Goal: Task Accomplishment & Management: Manage account settings

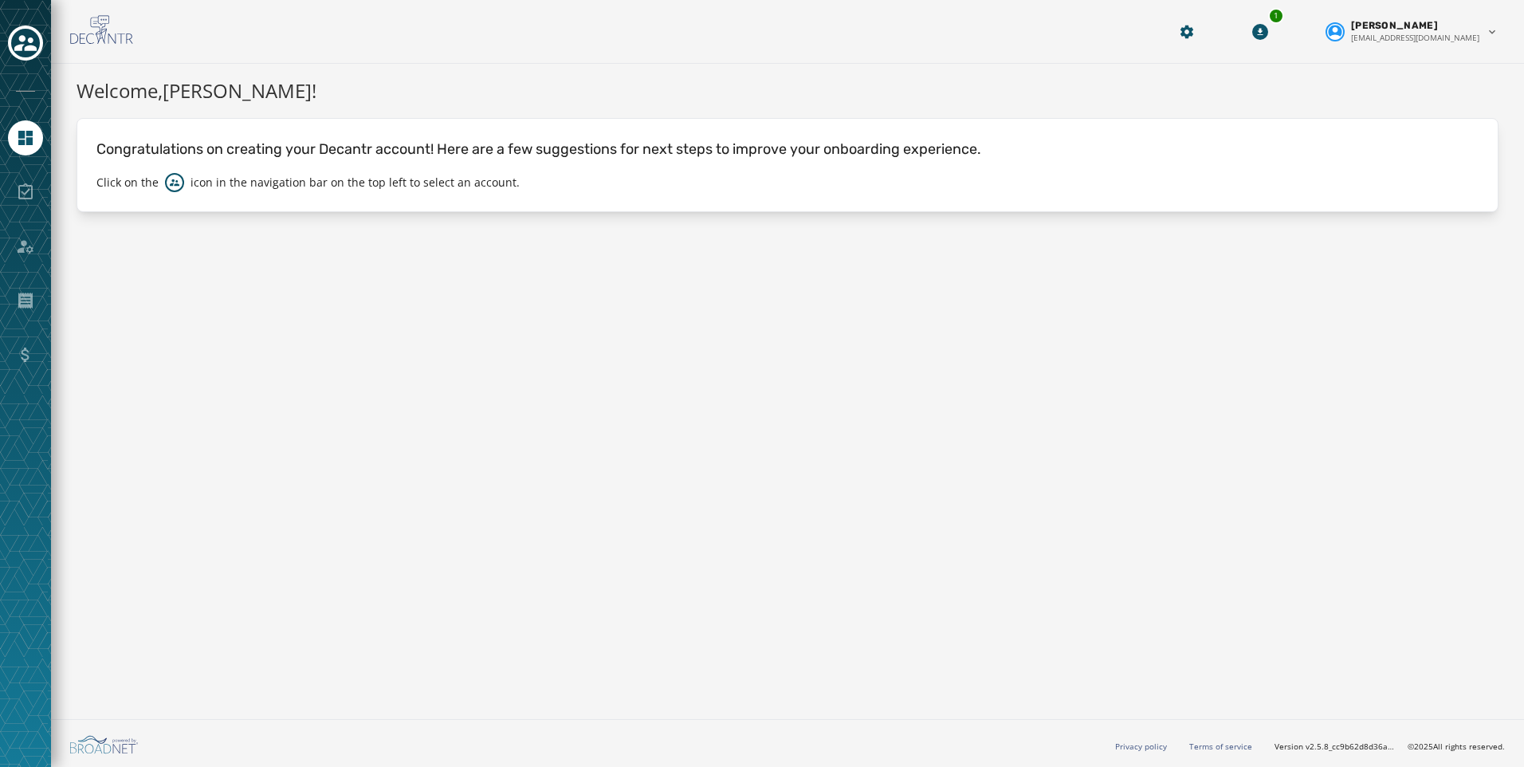
click at [6, 46] on div at bounding box center [25, 383] width 51 height 767
click at [27, 45] on icon "Toggle account select drawer" at bounding box center [25, 43] width 22 height 22
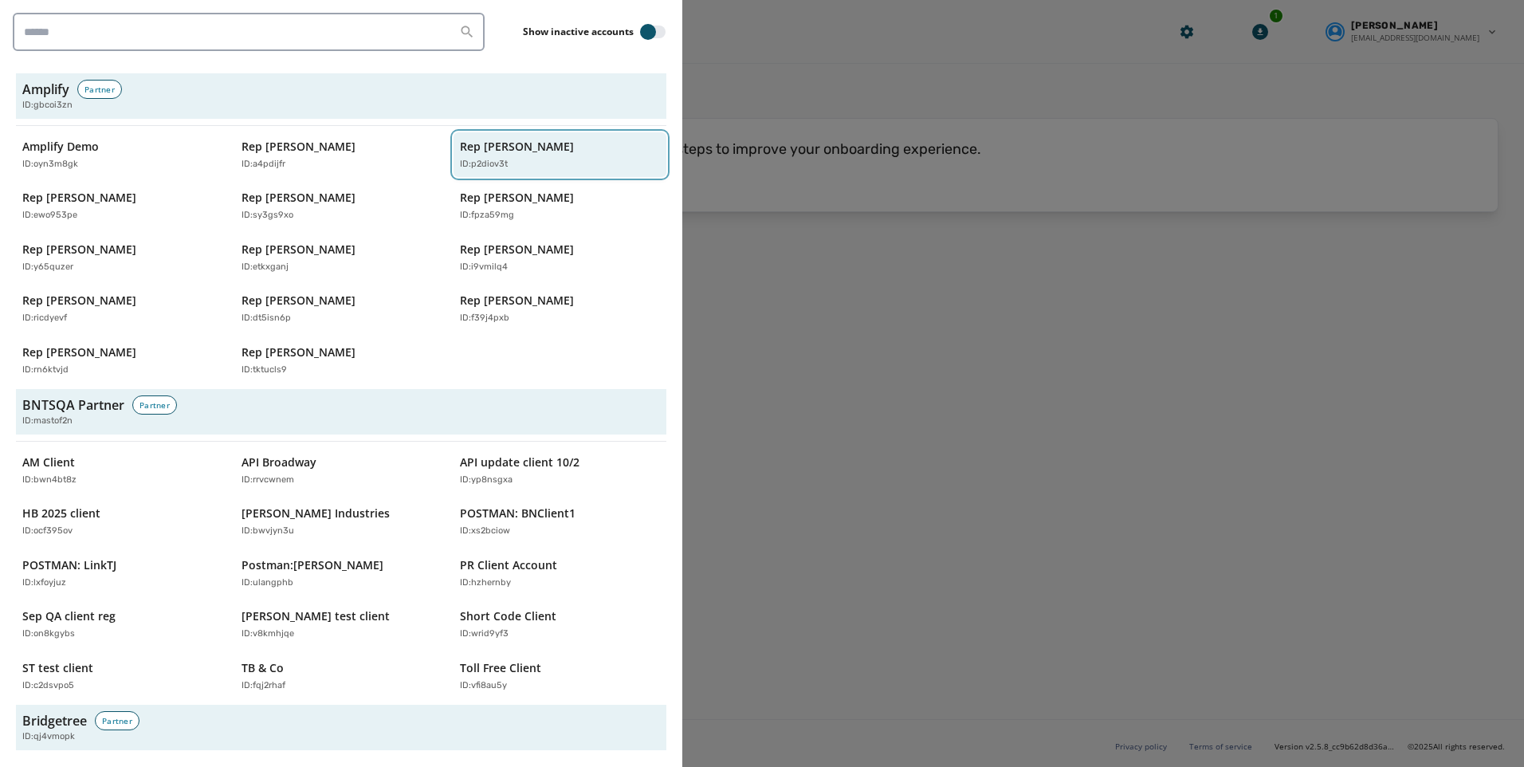
click at [462, 149] on p "Rep [PERSON_NAME]" at bounding box center [517, 147] width 114 height 16
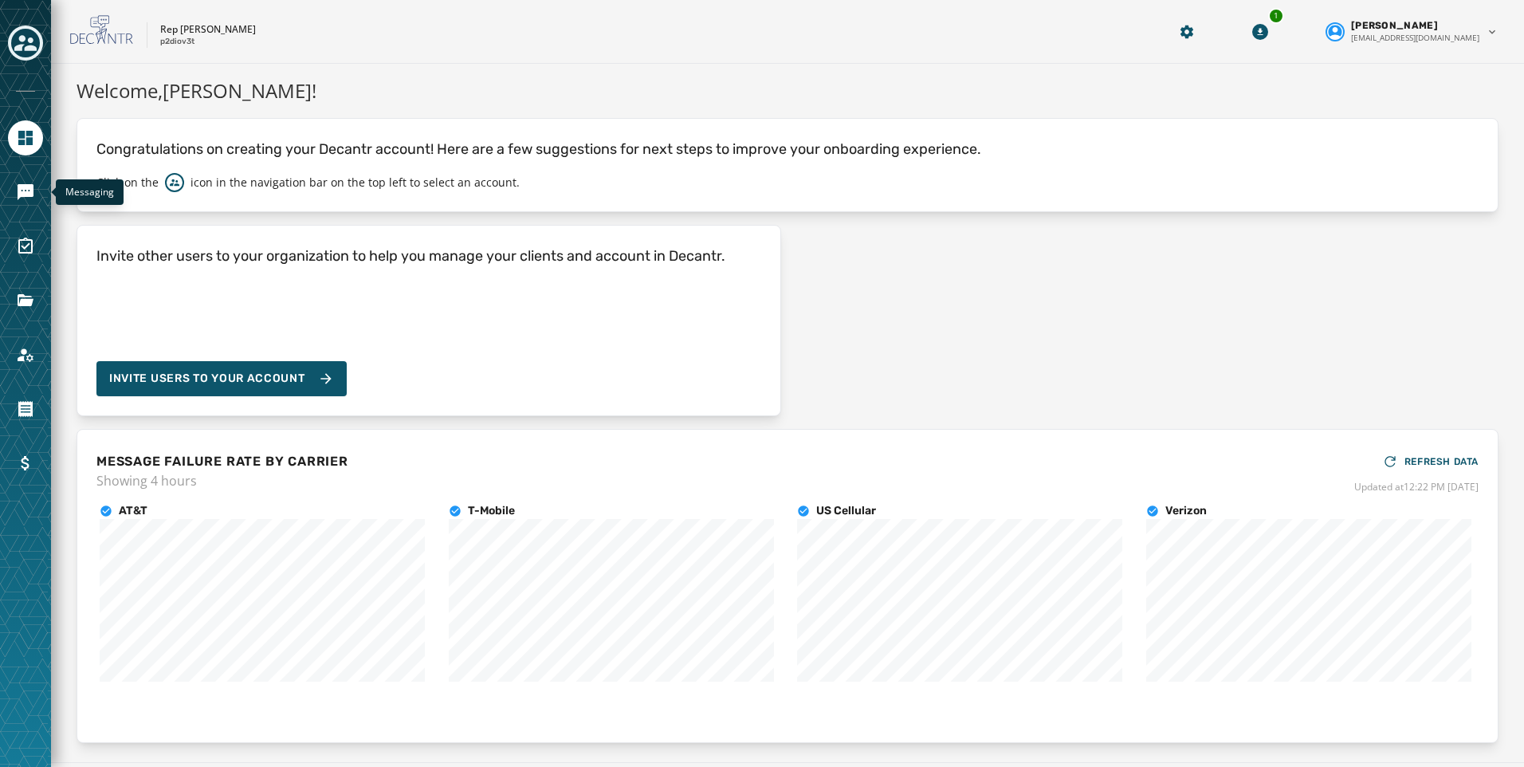
click at [45, 179] on div "Messaging" at bounding box center [25, 383] width 51 height 767
click at [28, 191] on icon "Navigate to Messaging" at bounding box center [26, 192] width 16 height 16
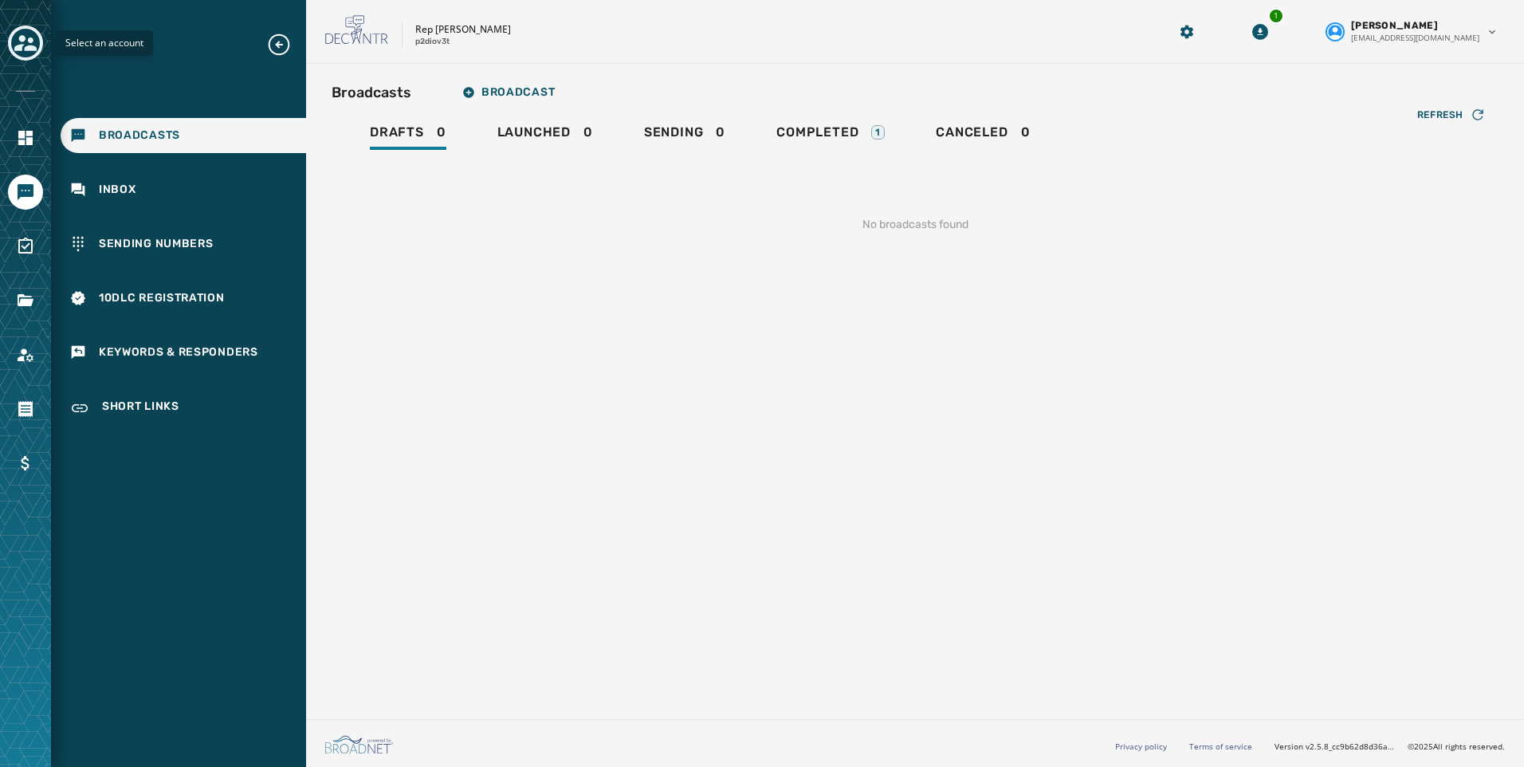
click at [21, 44] on icon "Toggle account select drawer" at bounding box center [25, 43] width 22 height 22
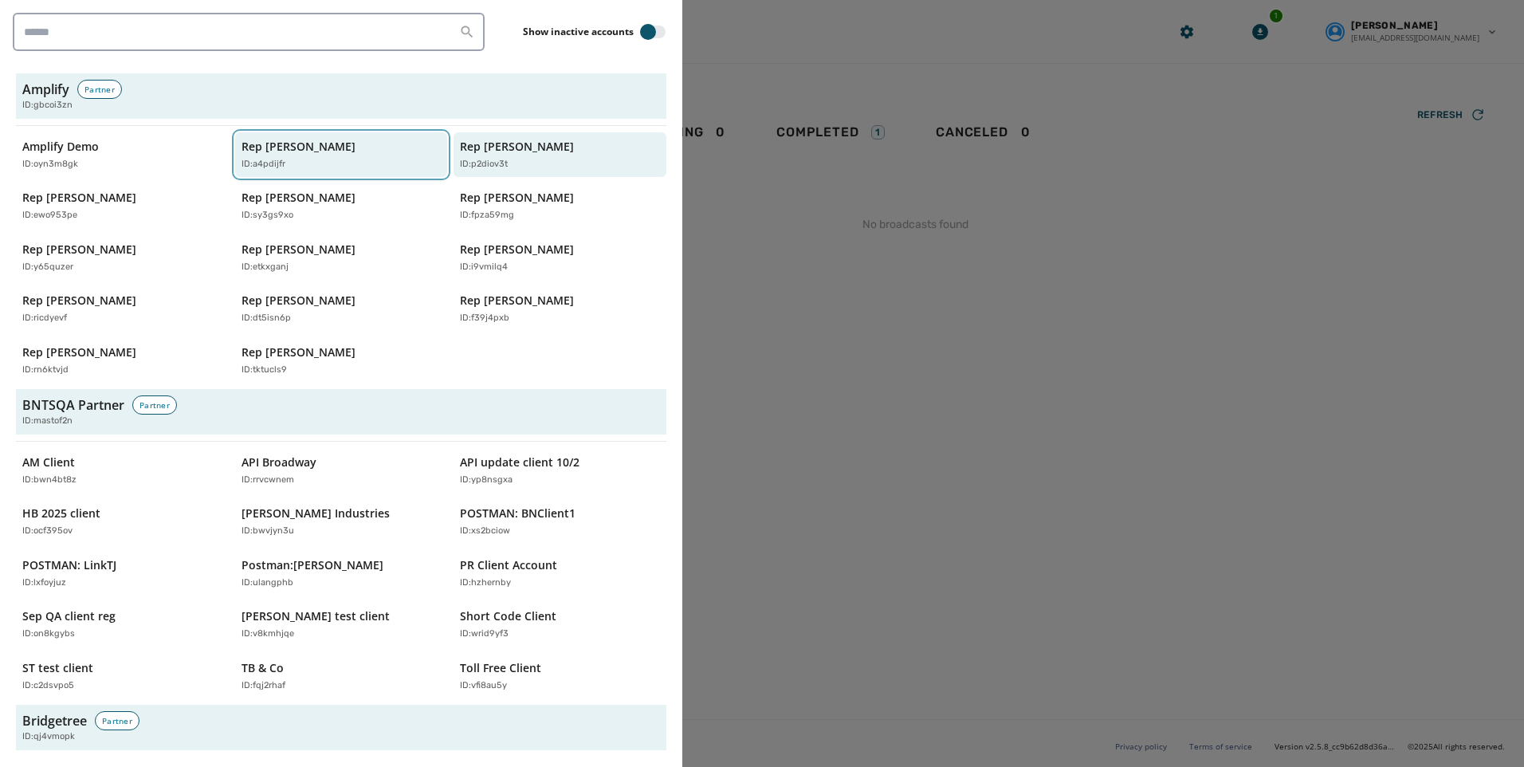
click at [267, 153] on p "Rep [PERSON_NAME]" at bounding box center [299, 147] width 114 height 16
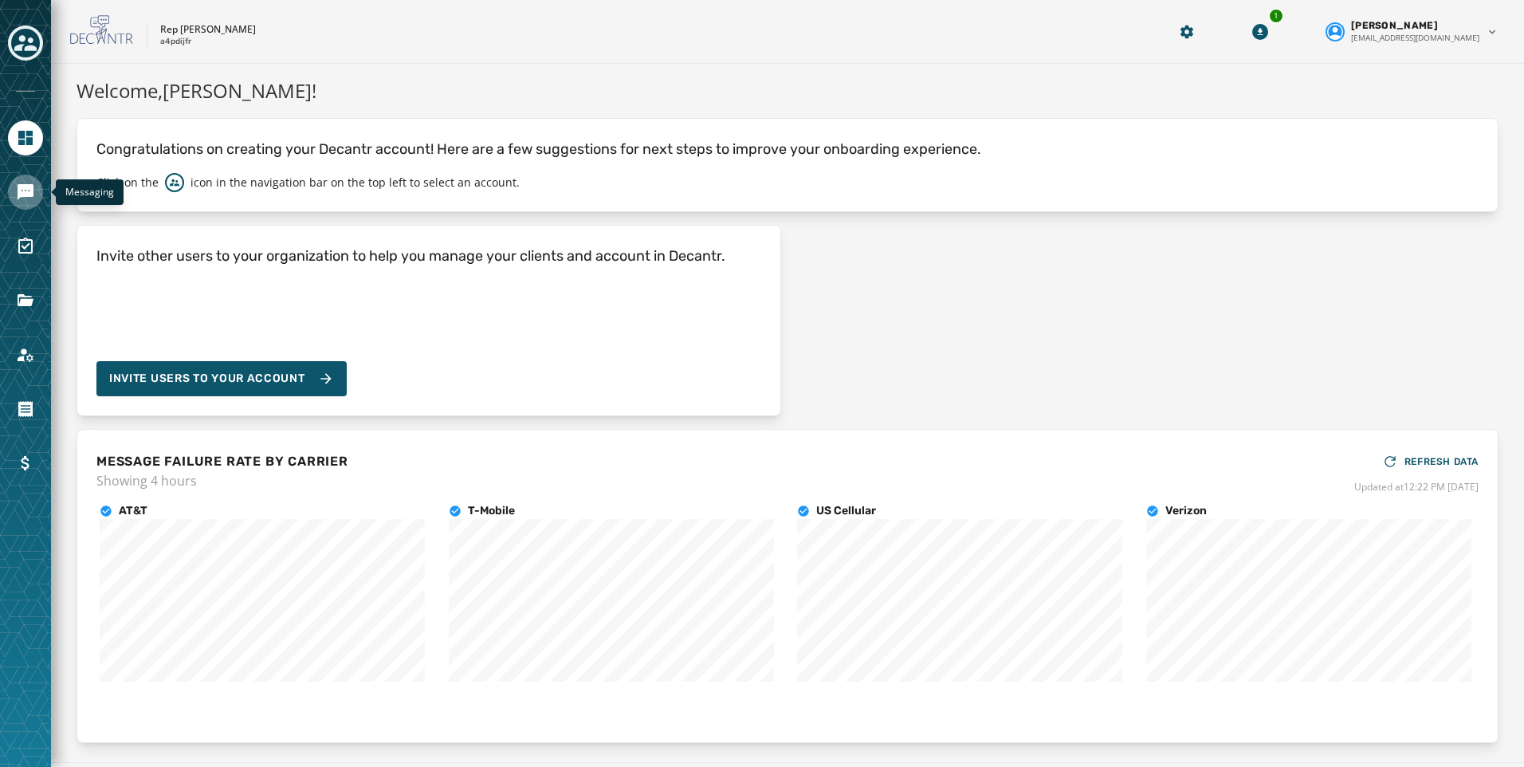
click at [21, 202] on link "Navigate to Messaging" at bounding box center [25, 192] width 35 height 35
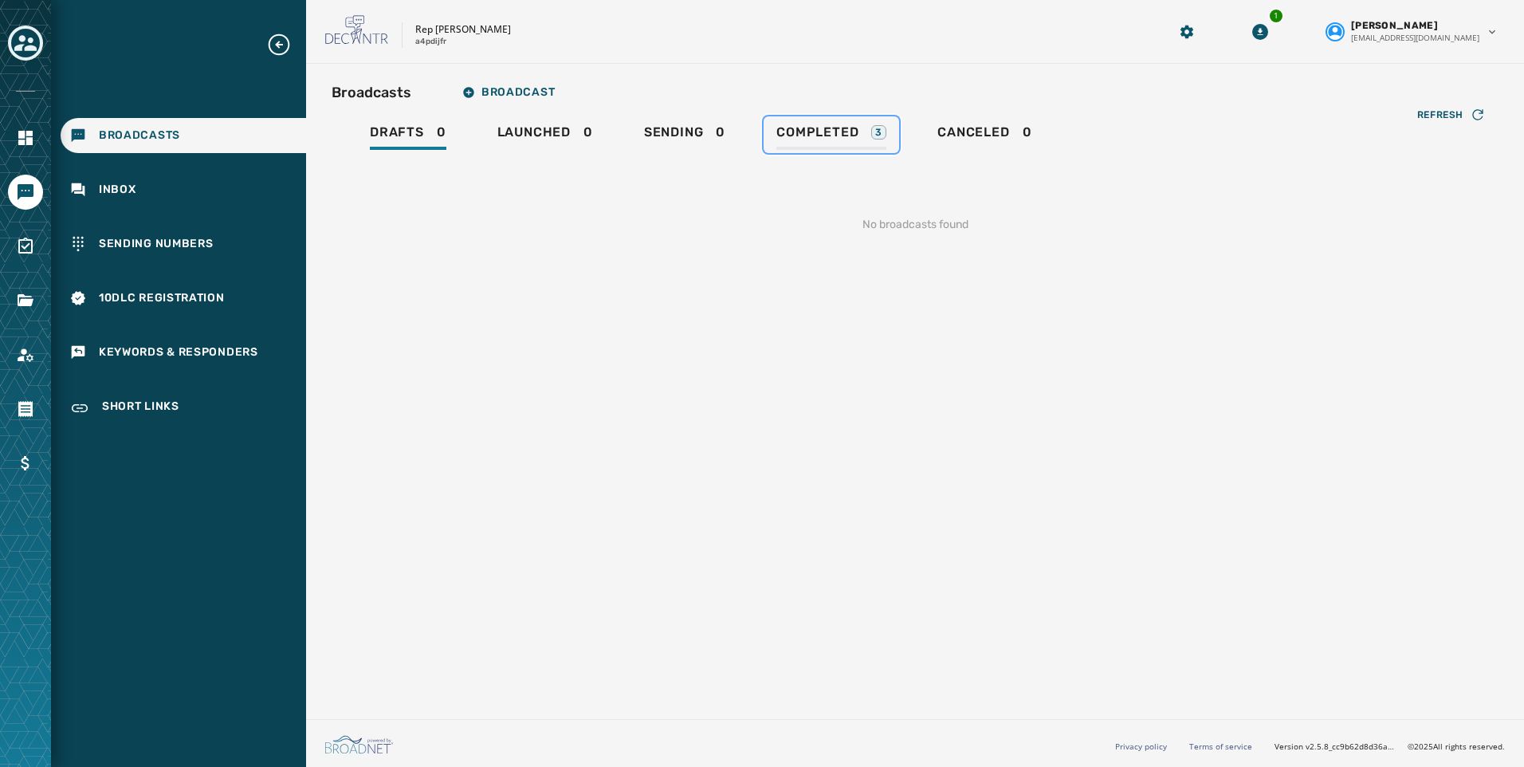
click at [784, 117] on link "Completed 3" at bounding box center [832, 134] width 136 height 37
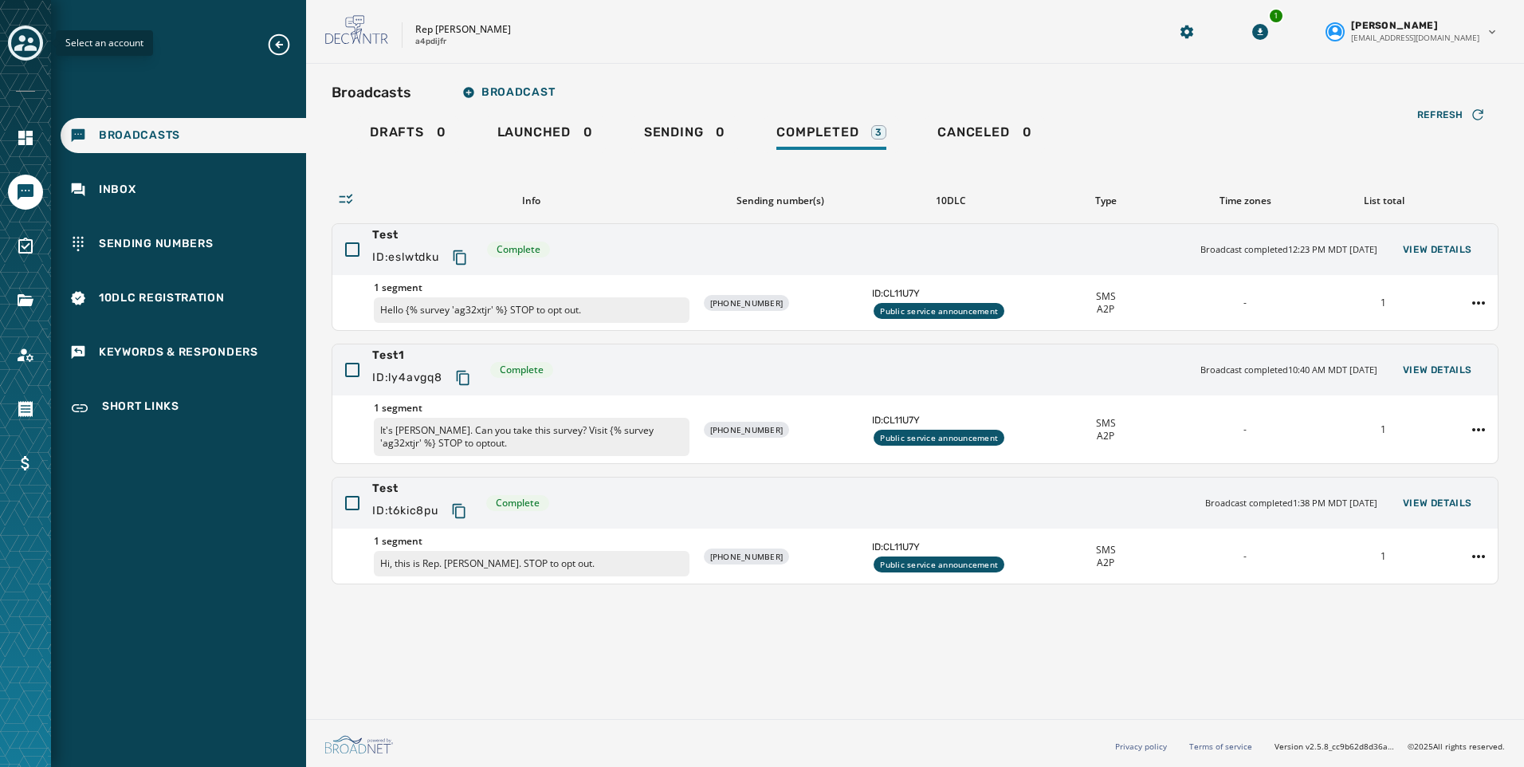
click at [26, 34] on icon "Toggle account select drawer" at bounding box center [25, 43] width 22 height 22
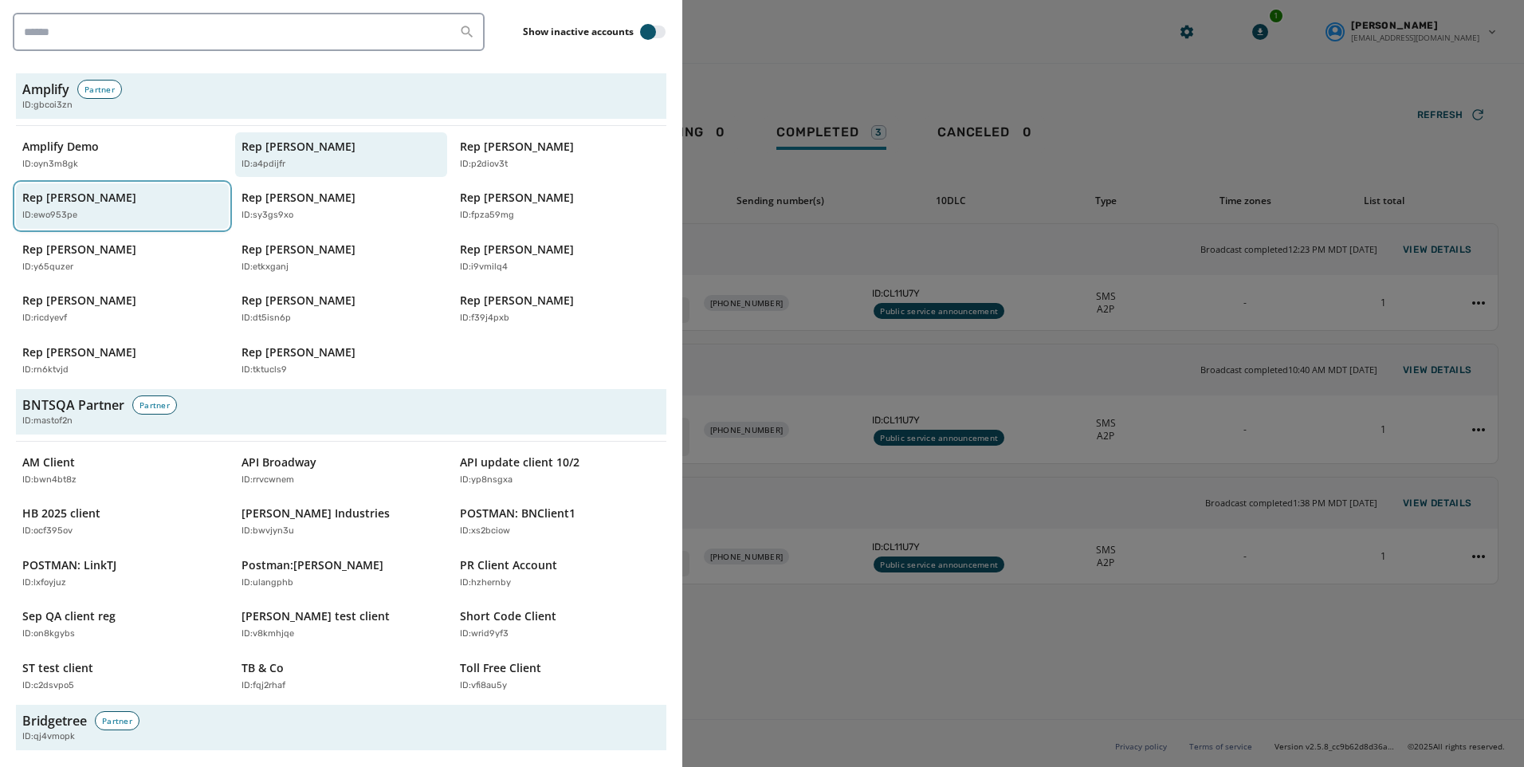
click at [54, 202] on p "Rep [PERSON_NAME]" at bounding box center [79, 198] width 114 height 16
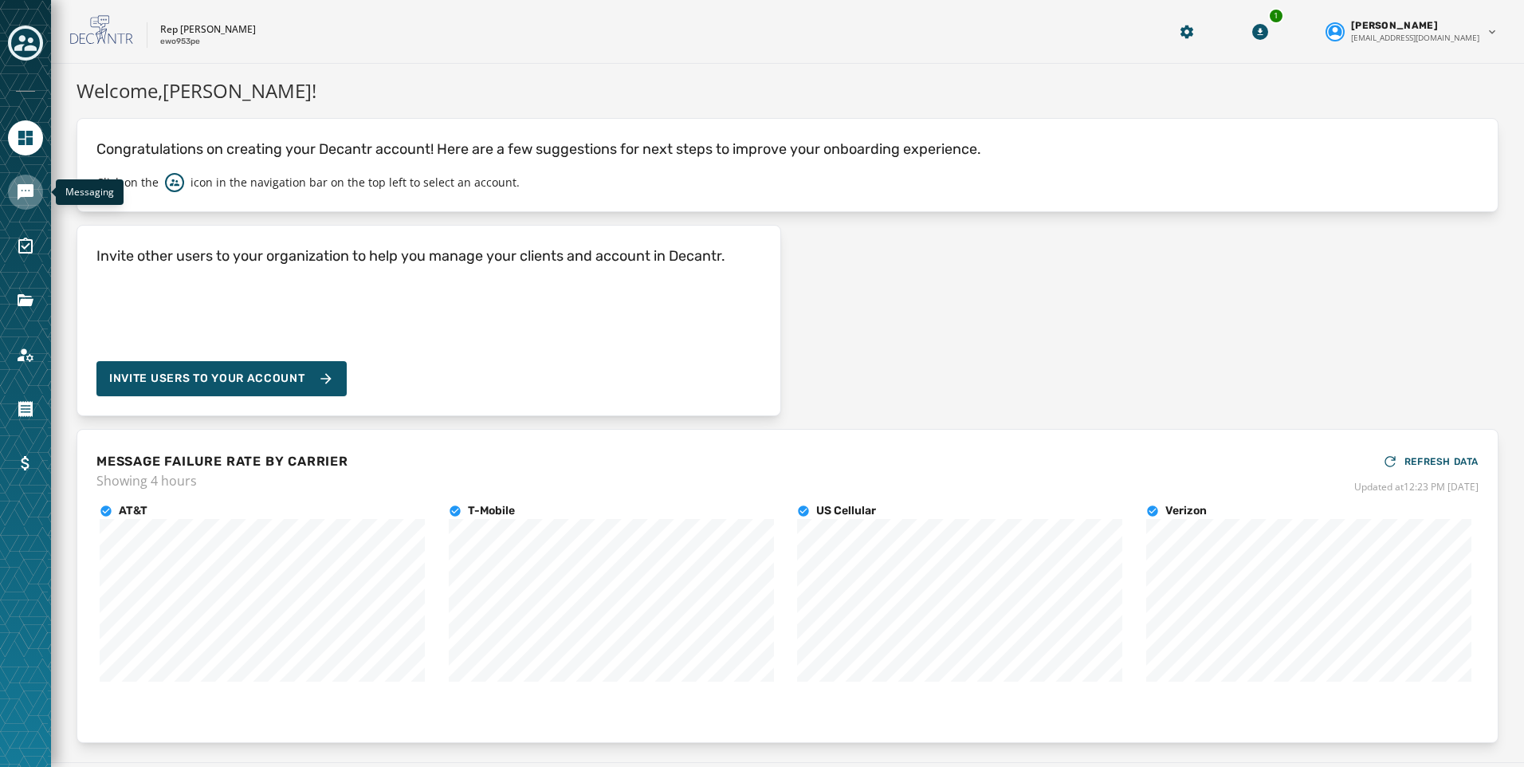
click at [24, 194] on icon "Navigate to Messaging" at bounding box center [26, 192] width 16 height 16
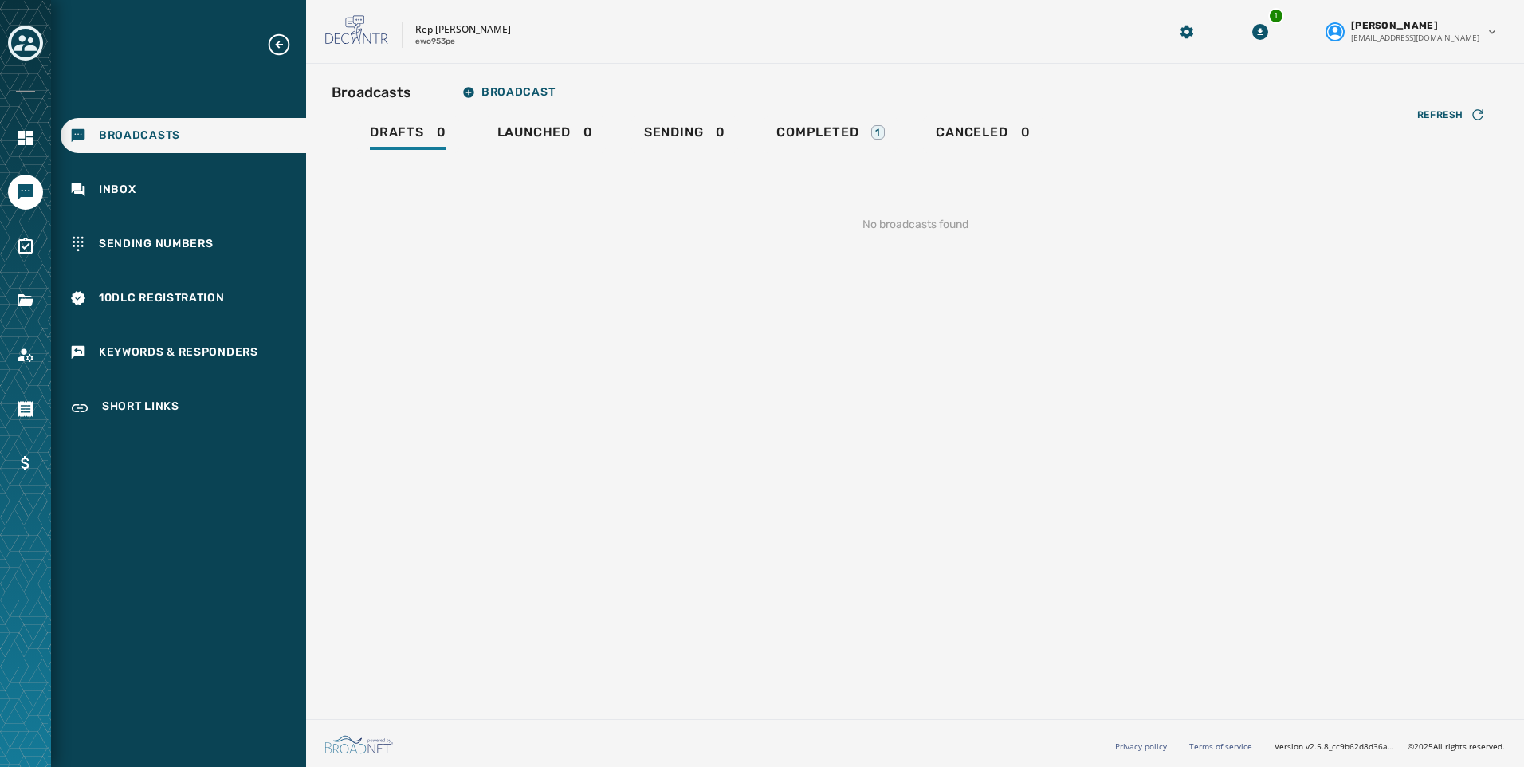
click at [6, 46] on div at bounding box center [25, 383] width 51 height 767
click at [13, 45] on div "Toggle account select drawer" at bounding box center [25, 43] width 29 height 29
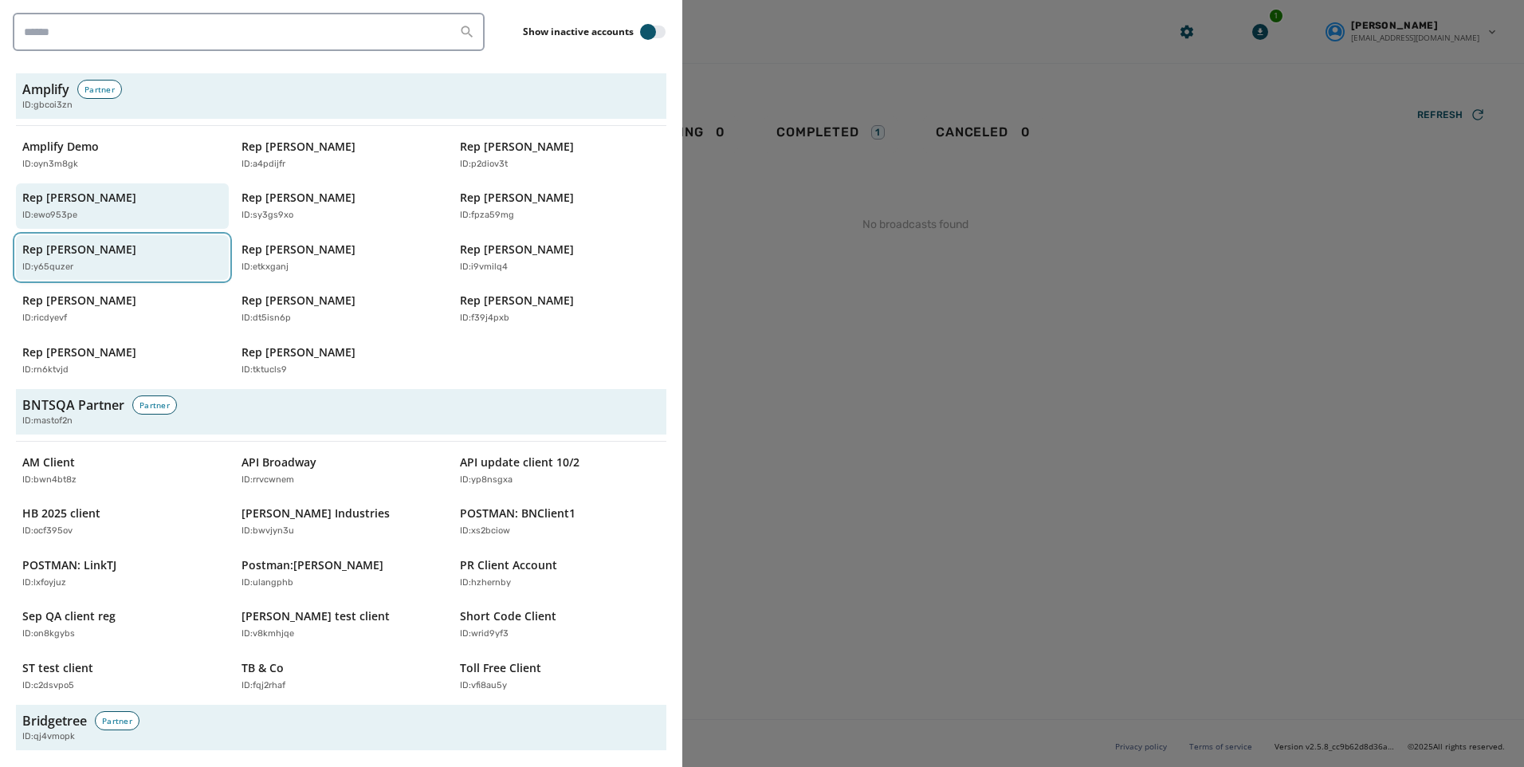
click at [119, 269] on div "ID: y65quzer" at bounding box center [114, 268] width 184 height 14
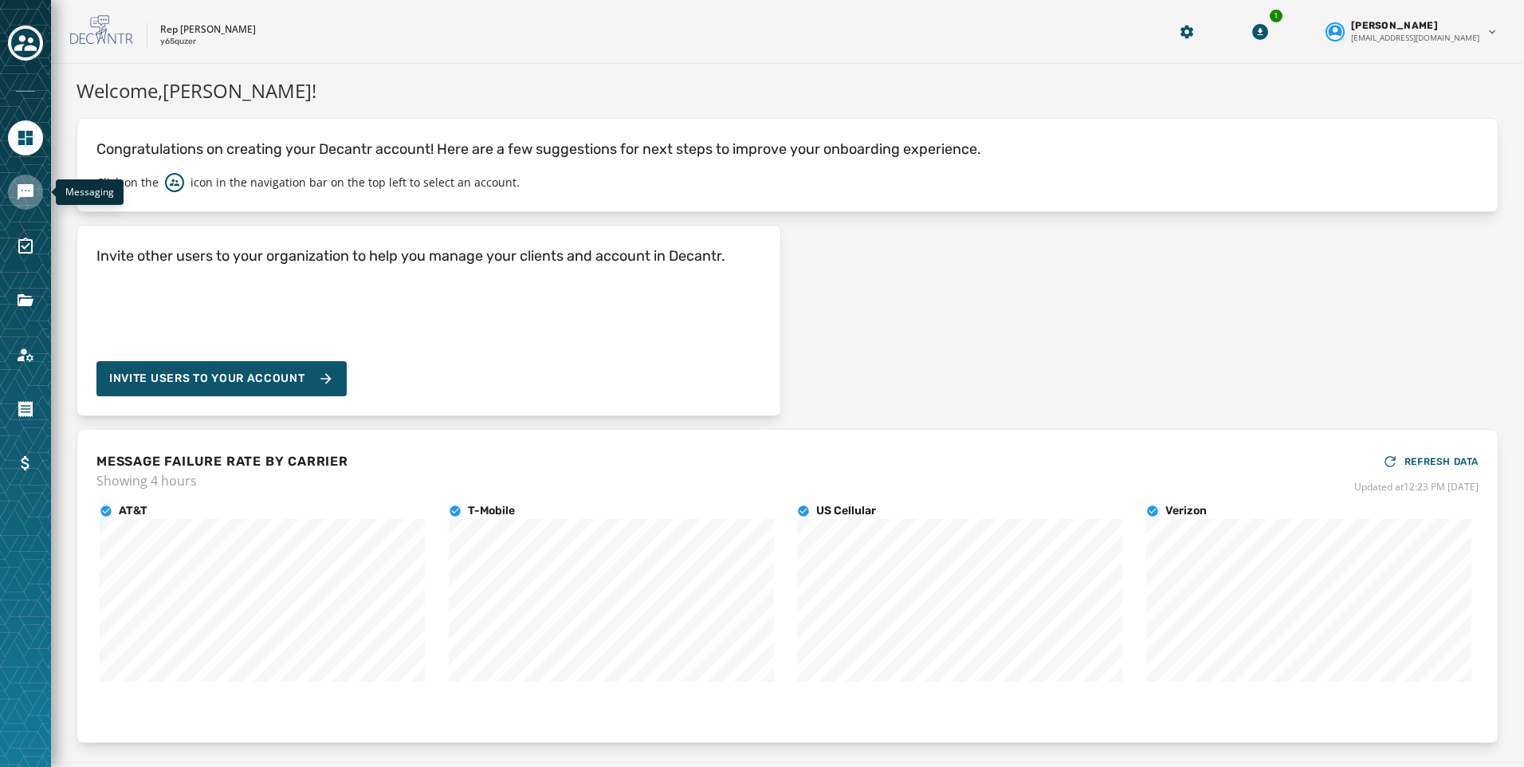
click at [22, 194] on icon "Navigate to Messaging" at bounding box center [26, 192] width 16 height 16
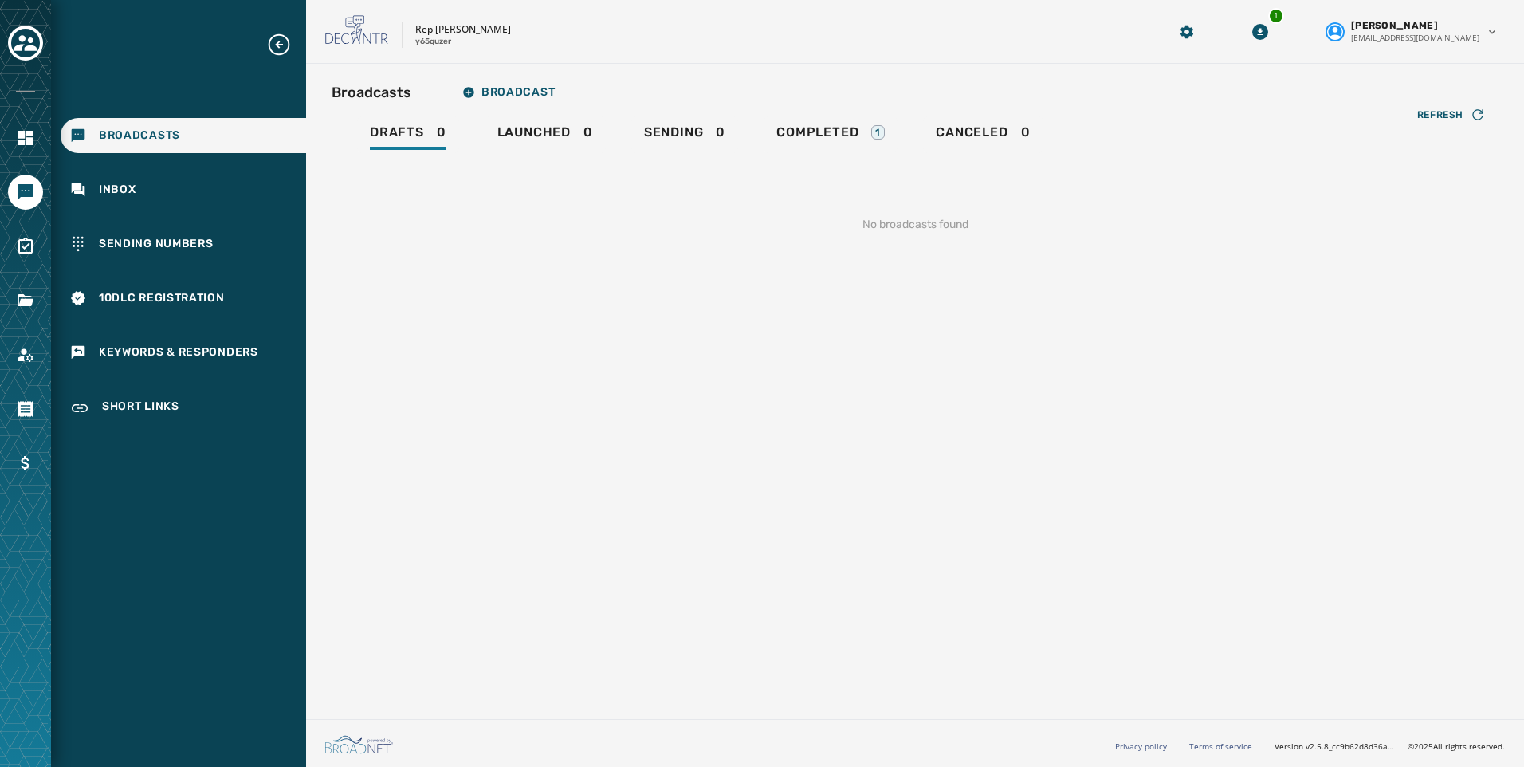
click at [7, 32] on div at bounding box center [25, 383] width 51 height 767
click at [22, 41] on icon "Toggle account select drawer" at bounding box center [25, 43] width 22 height 16
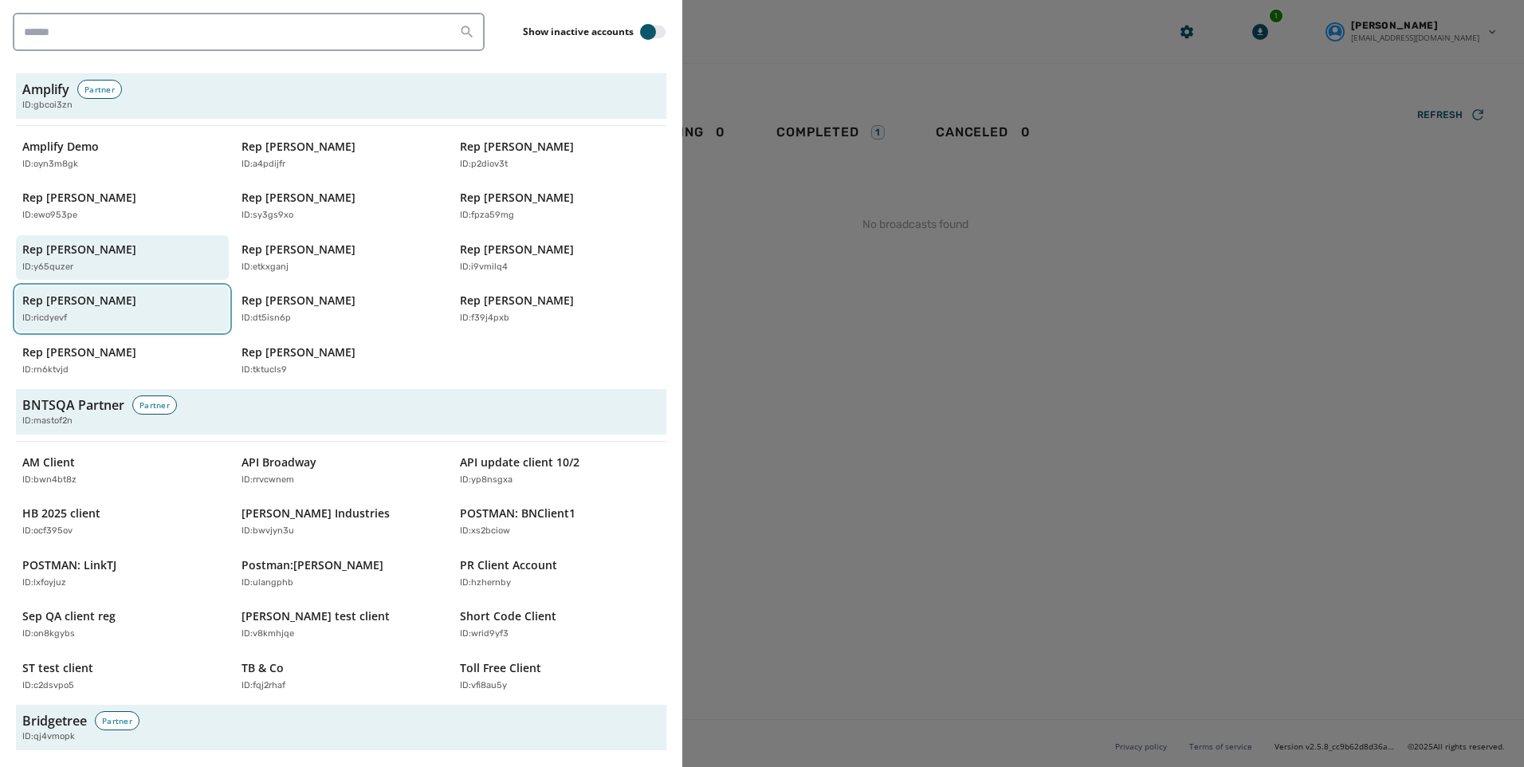
click at [64, 302] on p "Rep [PERSON_NAME]" at bounding box center [79, 301] width 114 height 16
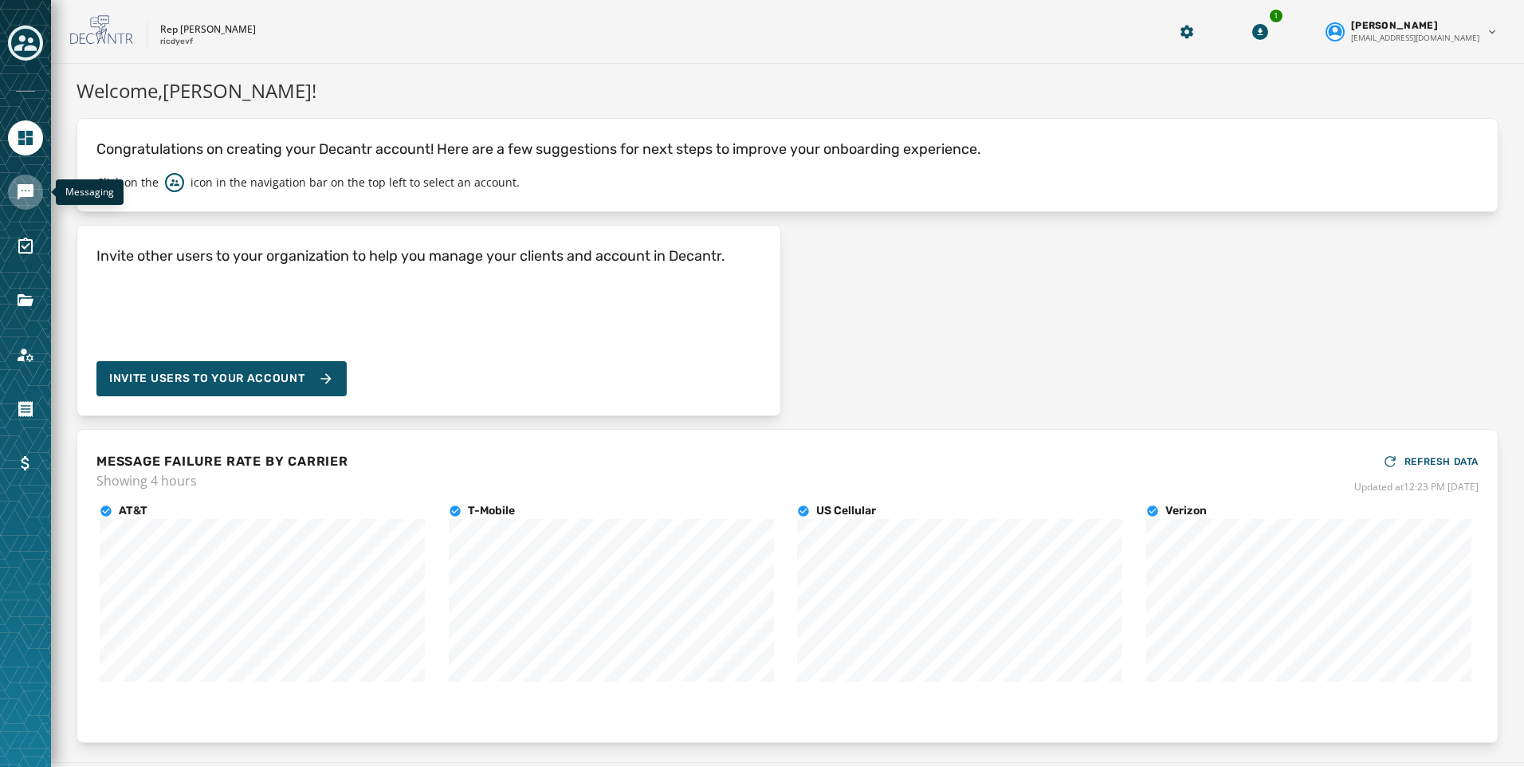
click at [24, 183] on icon "Navigate to Messaging" at bounding box center [25, 192] width 19 height 19
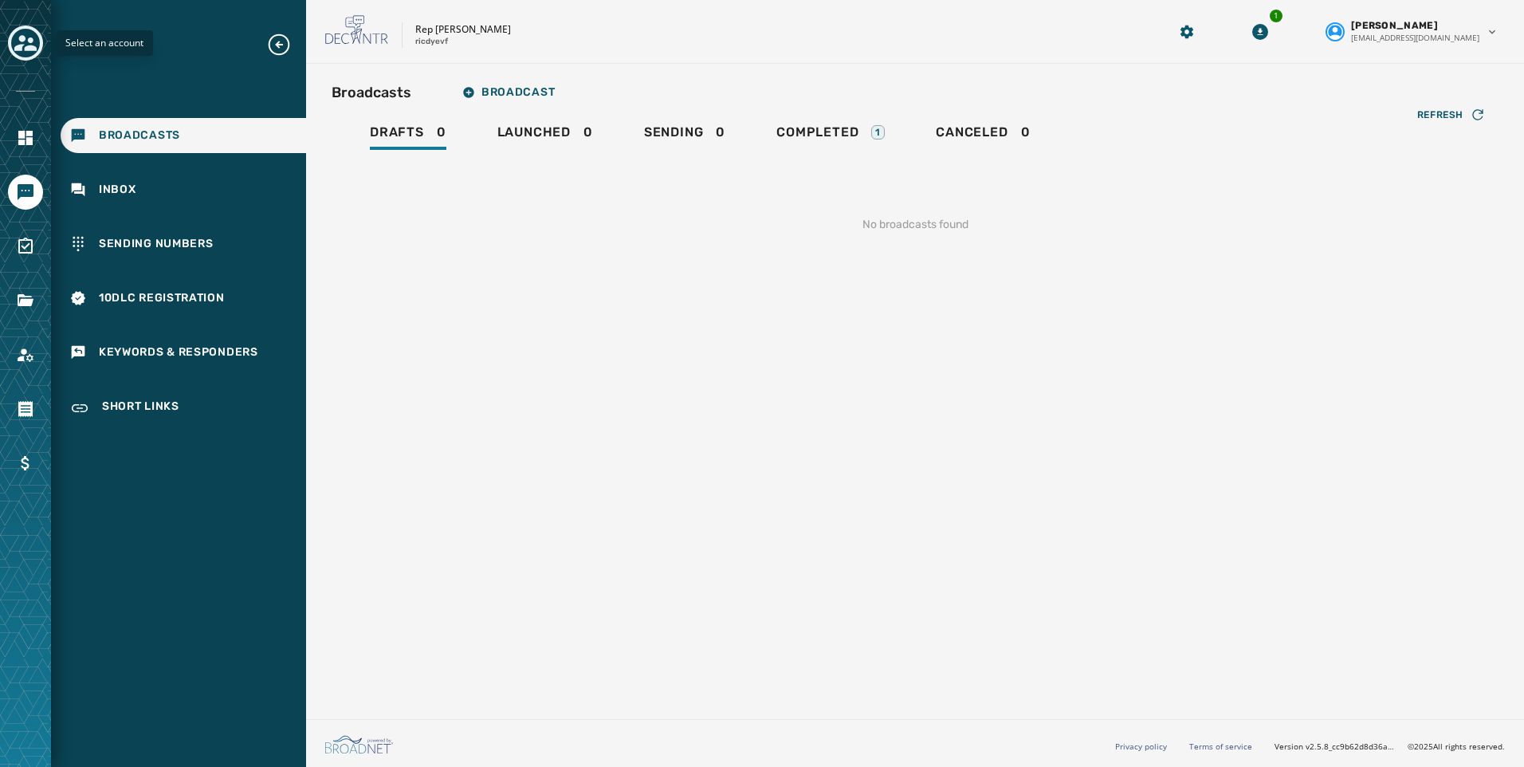
click at [22, 30] on div "Toggle account select drawer" at bounding box center [25, 43] width 29 height 29
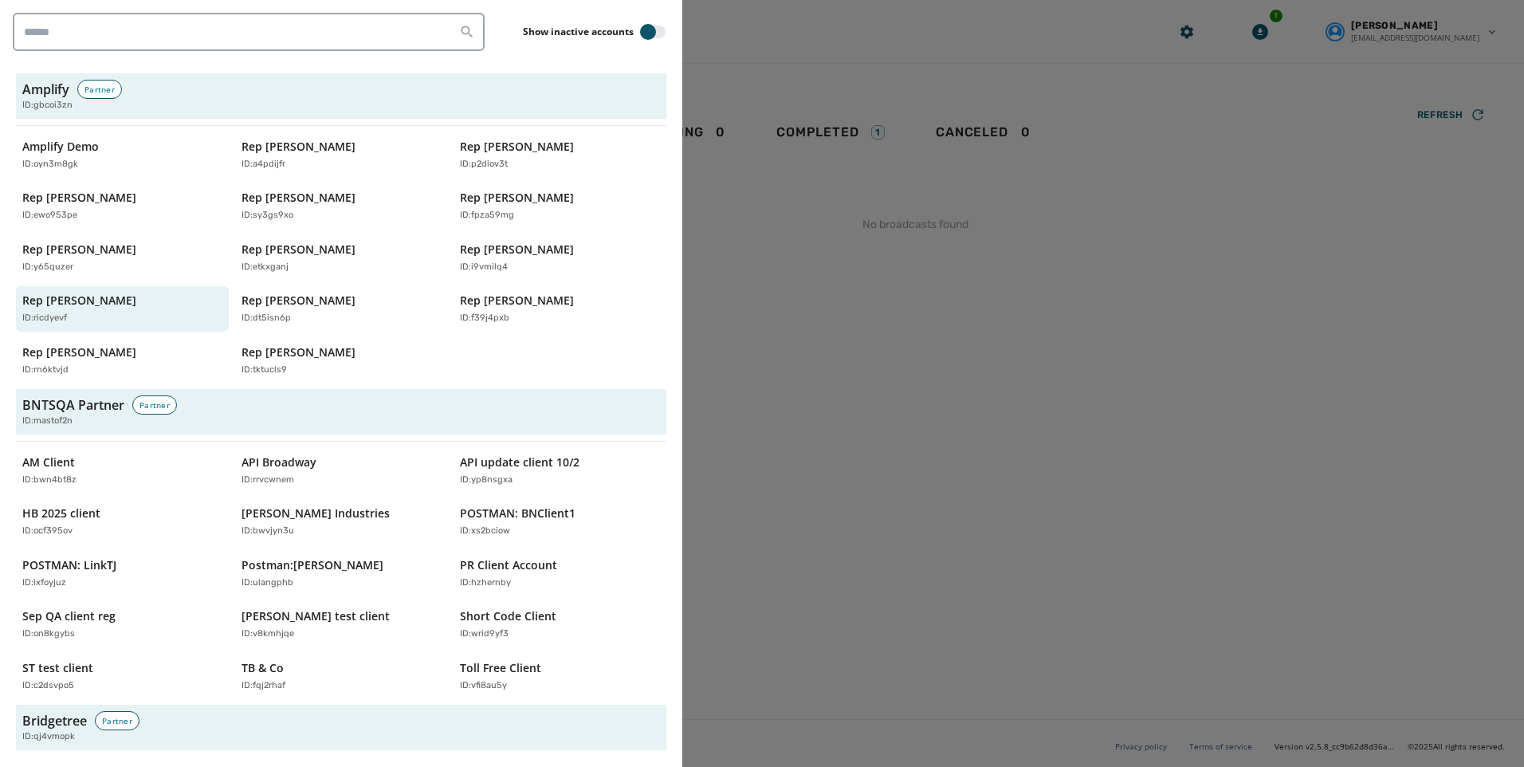
click at [796, 279] on div at bounding box center [762, 383] width 1524 height 767
